Goal: Task Accomplishment & Management: Complete application form

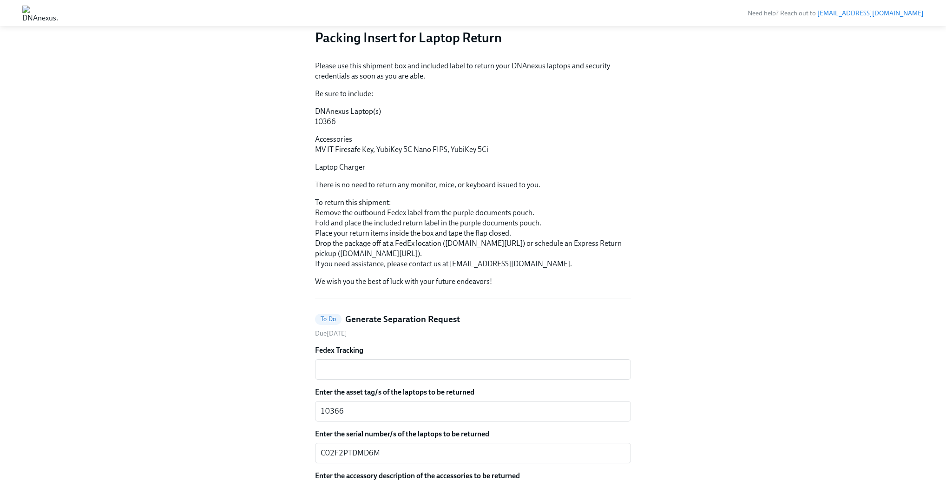
scroll to position [39, 0]
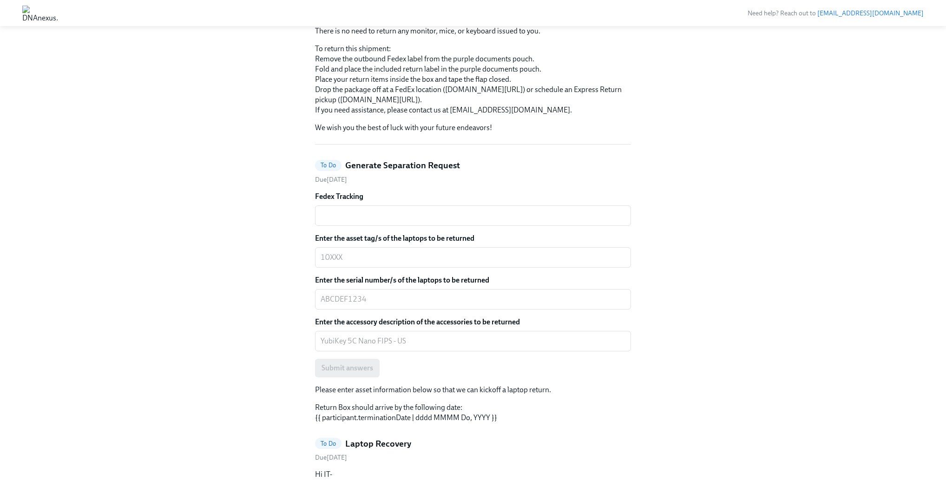
scroll to position [259, 0]
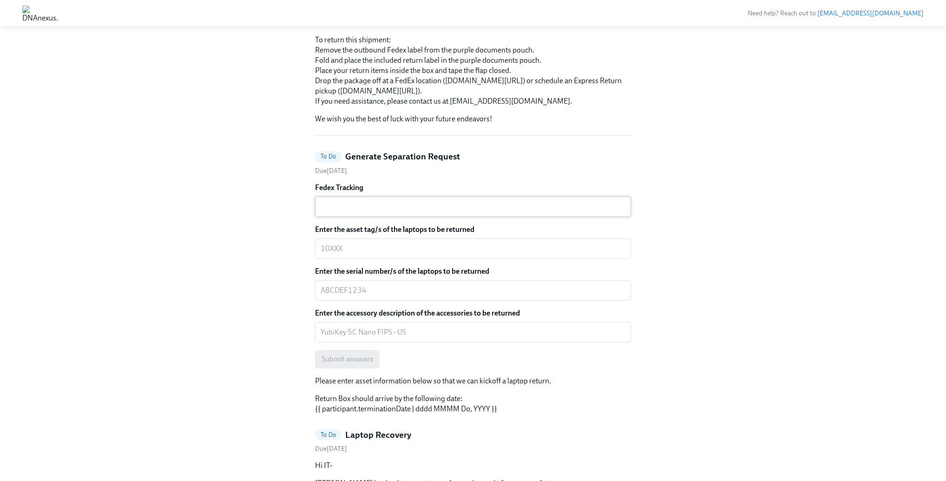
click at [417, 212] on textarea "Fedex Tracking" at bounding box center [473, 206] width 305 height 11
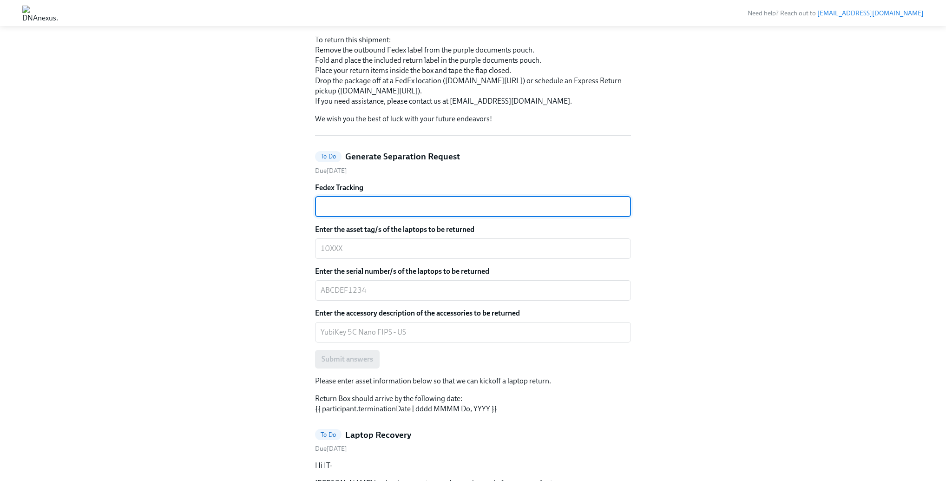
paste textarea "8843 3158 9445"
click at [341, 212] on textarea "8843 3158 9445" at bounding box center [473, 206] width 305 height 11
click at [359, 212] on textarea "88433158 9445" at bounding box center [473, 206] width 305 height 11
type textarea "884331589445"
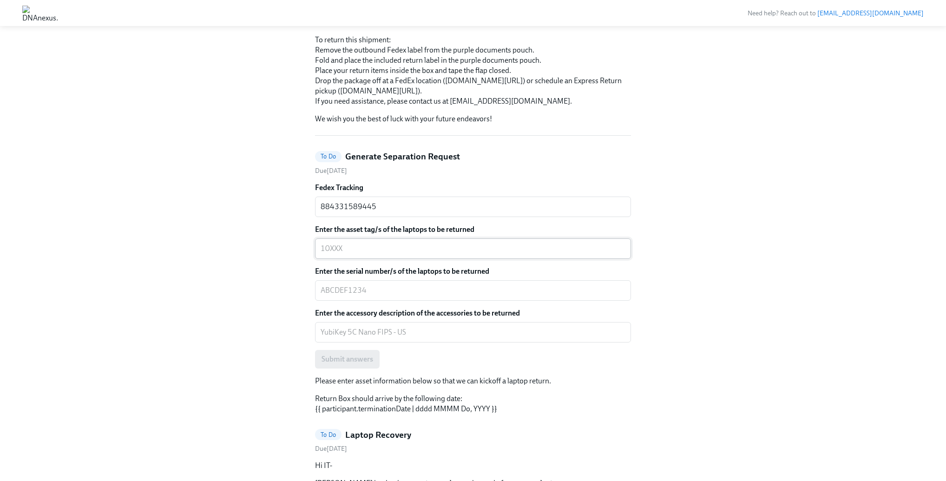
click at [385, 259] on div "x ​" at bounding box center [473, 248] width 316 height 20
type textarea "10366"
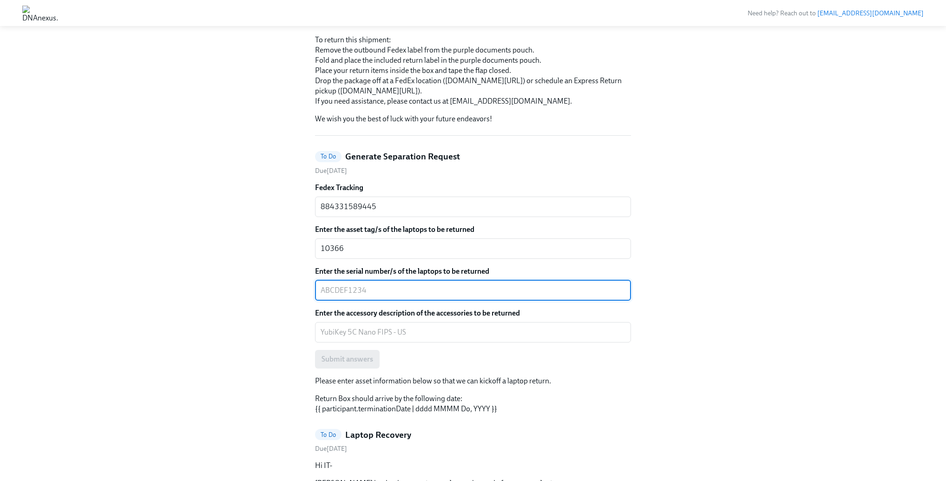
click at [378, 301] on div "x ​" at bounding box center [473, 290] width 316 height 20
paste textarea "C02F2PTDMD6M"
type textarea "C02F2PTDMD6M"
click at [405, 338] on textarea "Enter the accessory description of the accessories to be returned" at bounding box center [473, 332] width 305 height 11
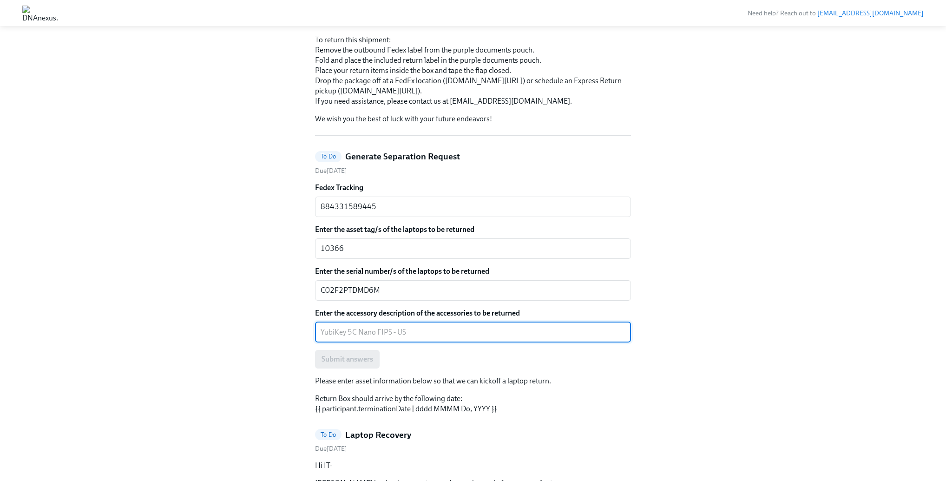
paste textarea "MV IT Firesafe Key"
paste textarea "YubiKey 5C Nano FIPS"
paste textarea "YubiKey 5Ci"
type textarea "MV IT Firesafe Key, YubiKey 5C Nano FIPS, YubiKey 5Ci"
click at [279, 366] on div "Hi BoxIT! This is your personal task list for BoxIT's Offboarding US at DNAnexu…" at bounding box center [473, 280] width 902 height 983
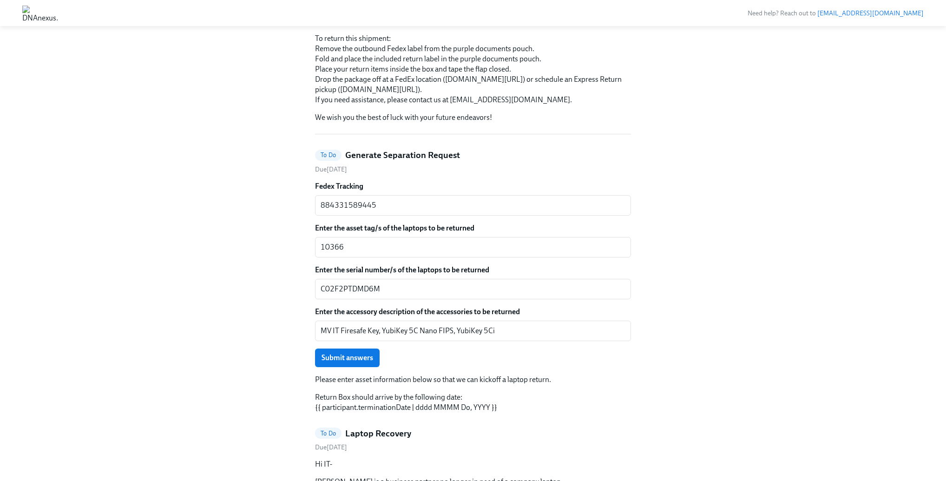
scroll to position [348, 0]
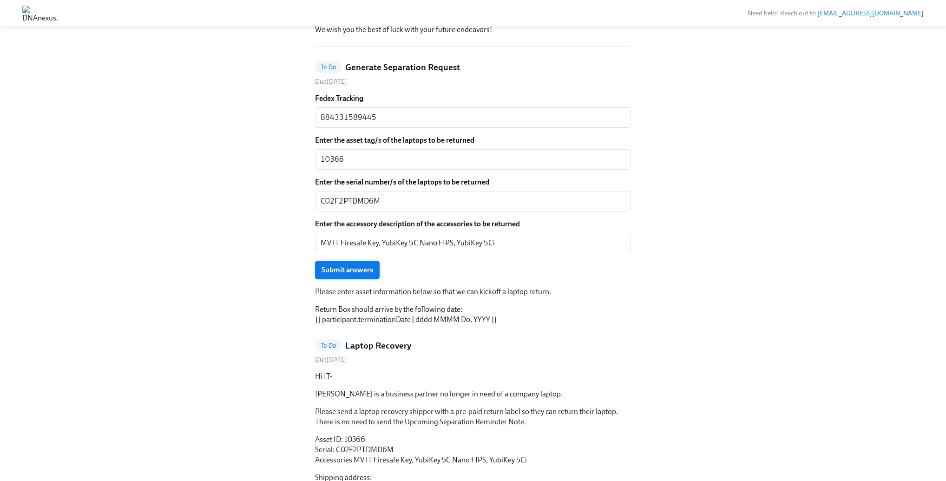
click at [333, 275] on span "Submit answers" at bounding box center [348, 269] width 52 height 9
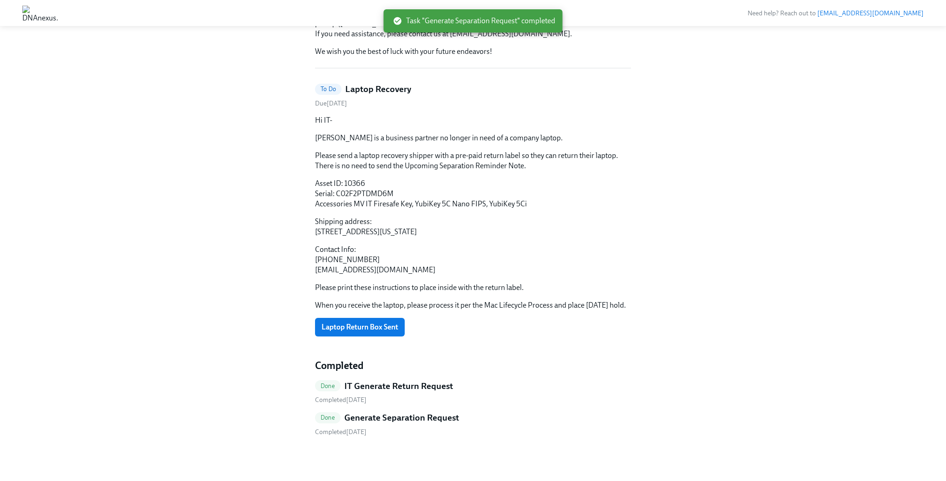
scroll to position [370, 0]
click at [361, 323] on span "Laptop Return Box Sent" at bounding box center [360, 327] width 77 height 9
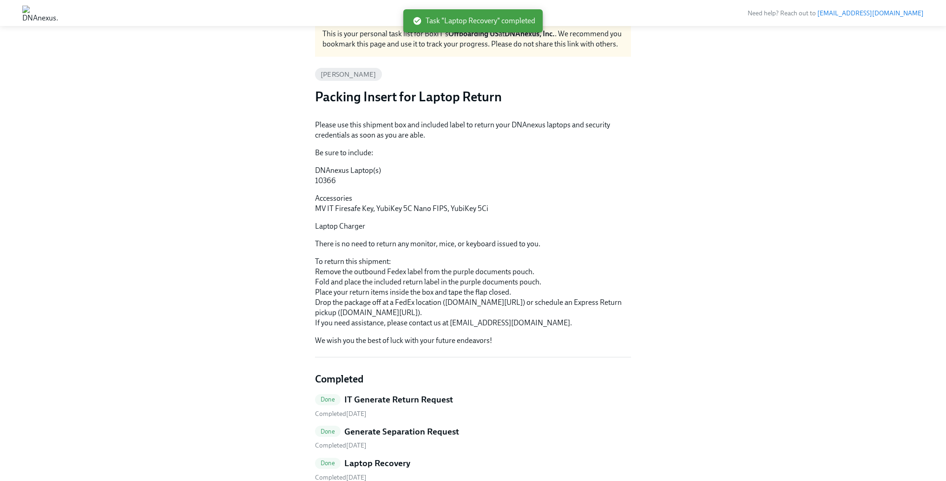
scroll to position [0, 0]
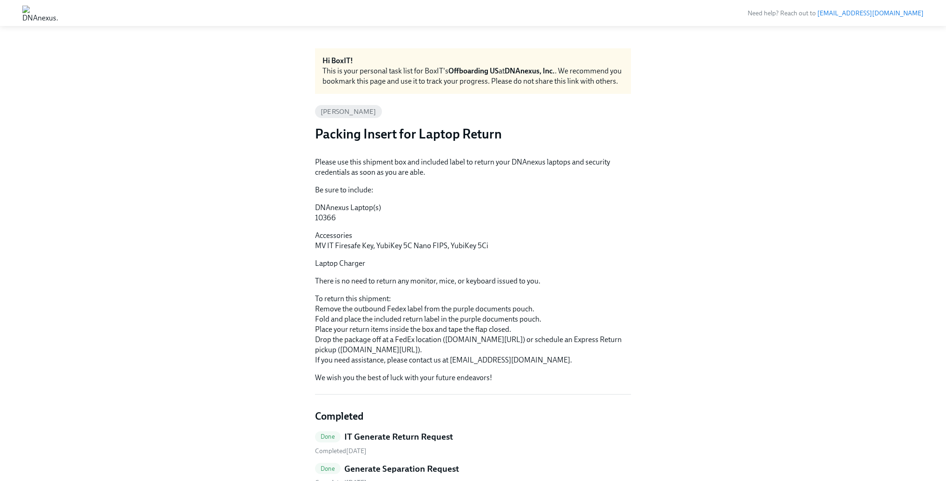
click at [327, 223] on p "DNAnexus Laptop(s) 10366" at bounding box center [473, 213] width 316 height 20
copy p "10366"
